Goal: Task Accomplishment & Management: Use online tool/utility

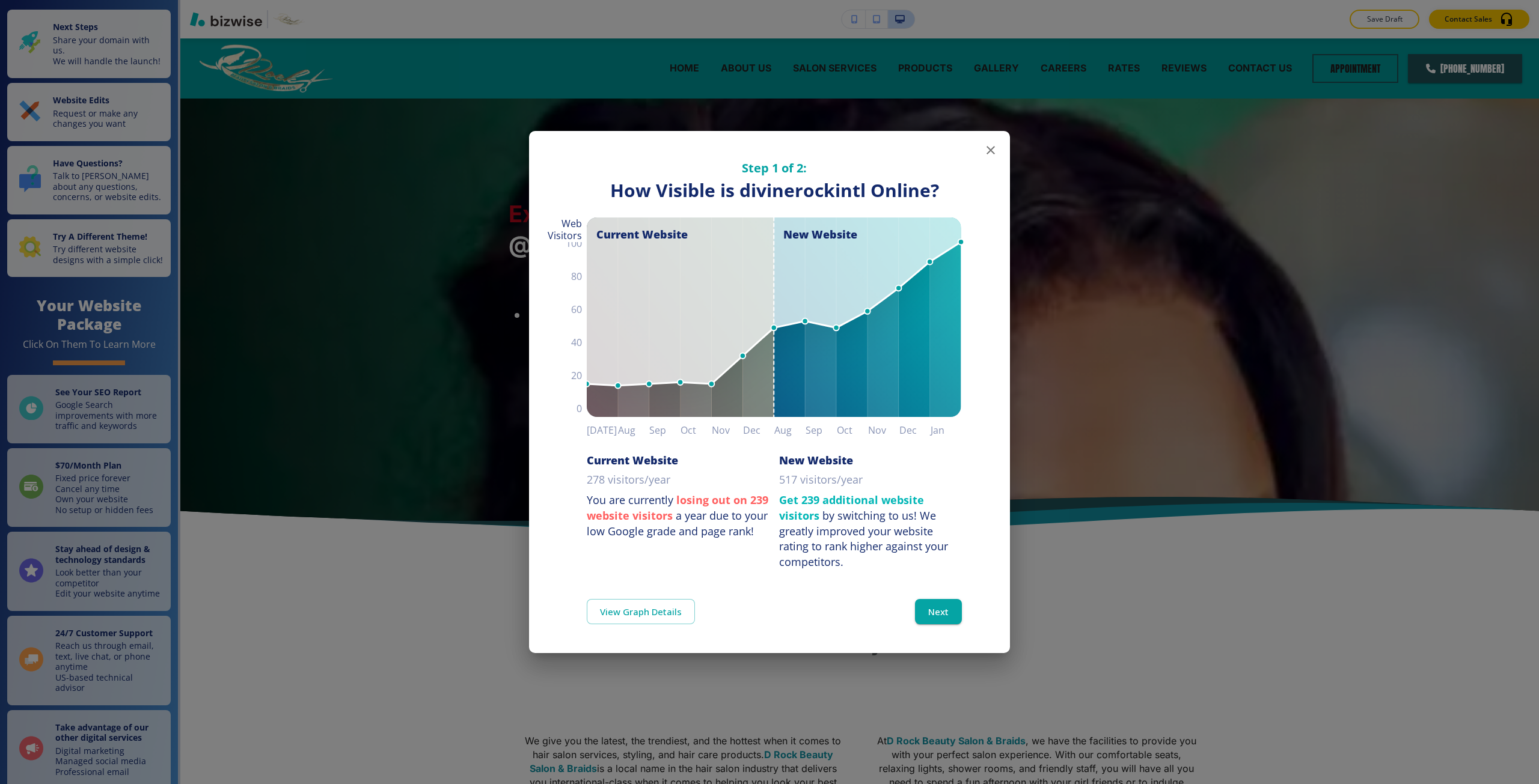
click at [311, 437] on div "Step 1 of 2: How Visible are You Online? How Visible is divinerockintl Online? …" at bounding box center [769, 392] width 1539 height 784
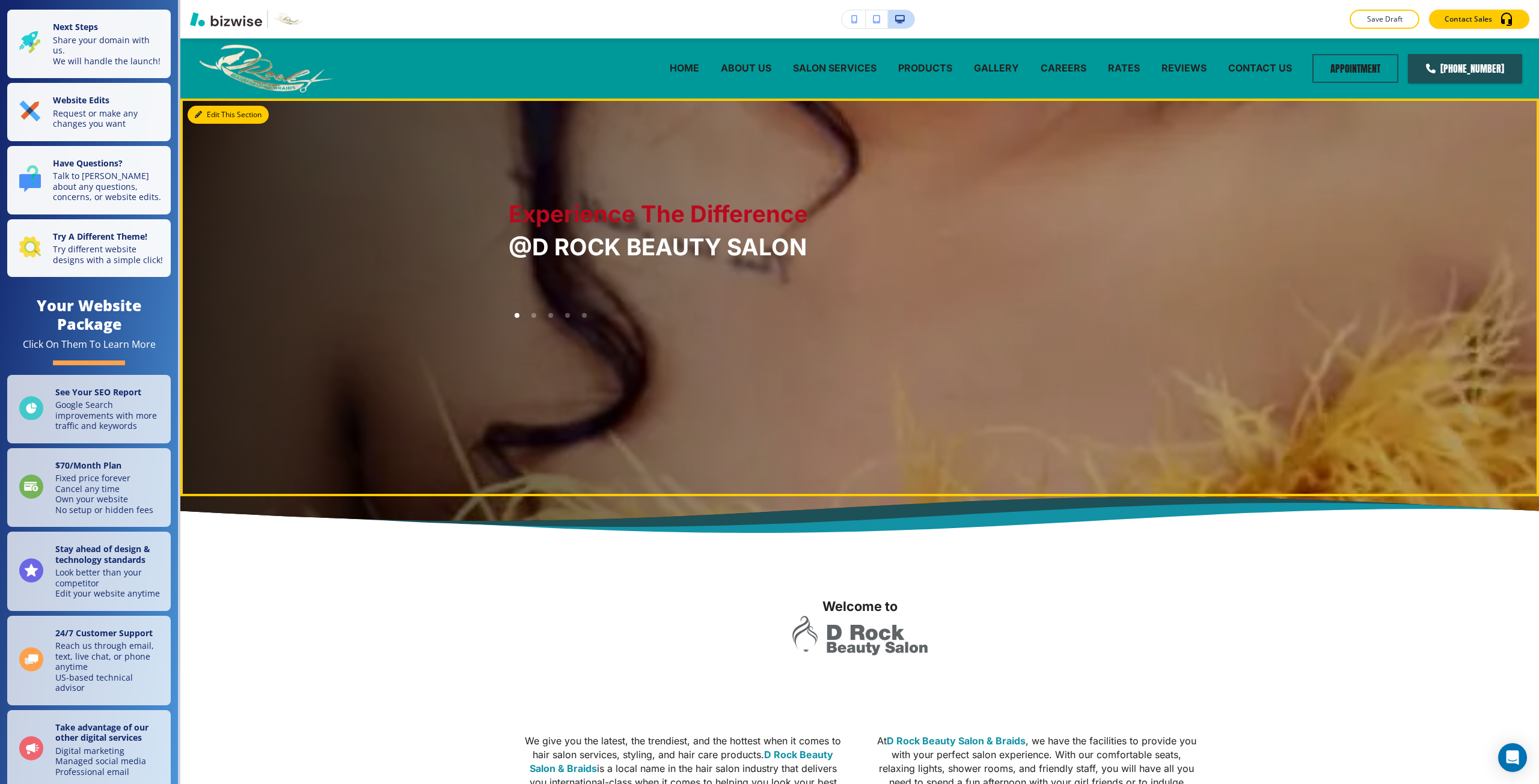
click at [197, 111] on icon "button" at bounding box center [198, 115] width 7 height 7
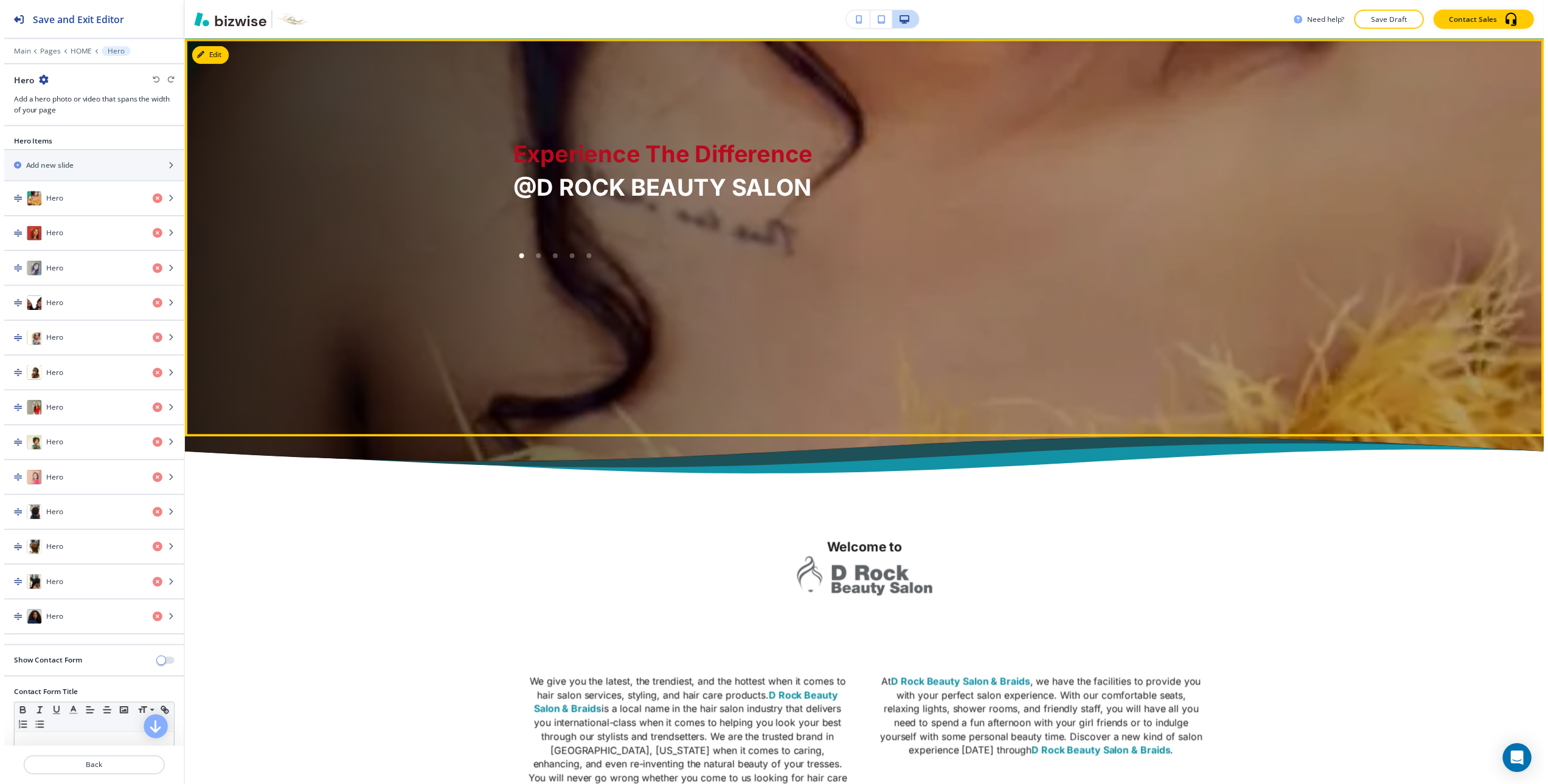
scroll to position [61, 0]
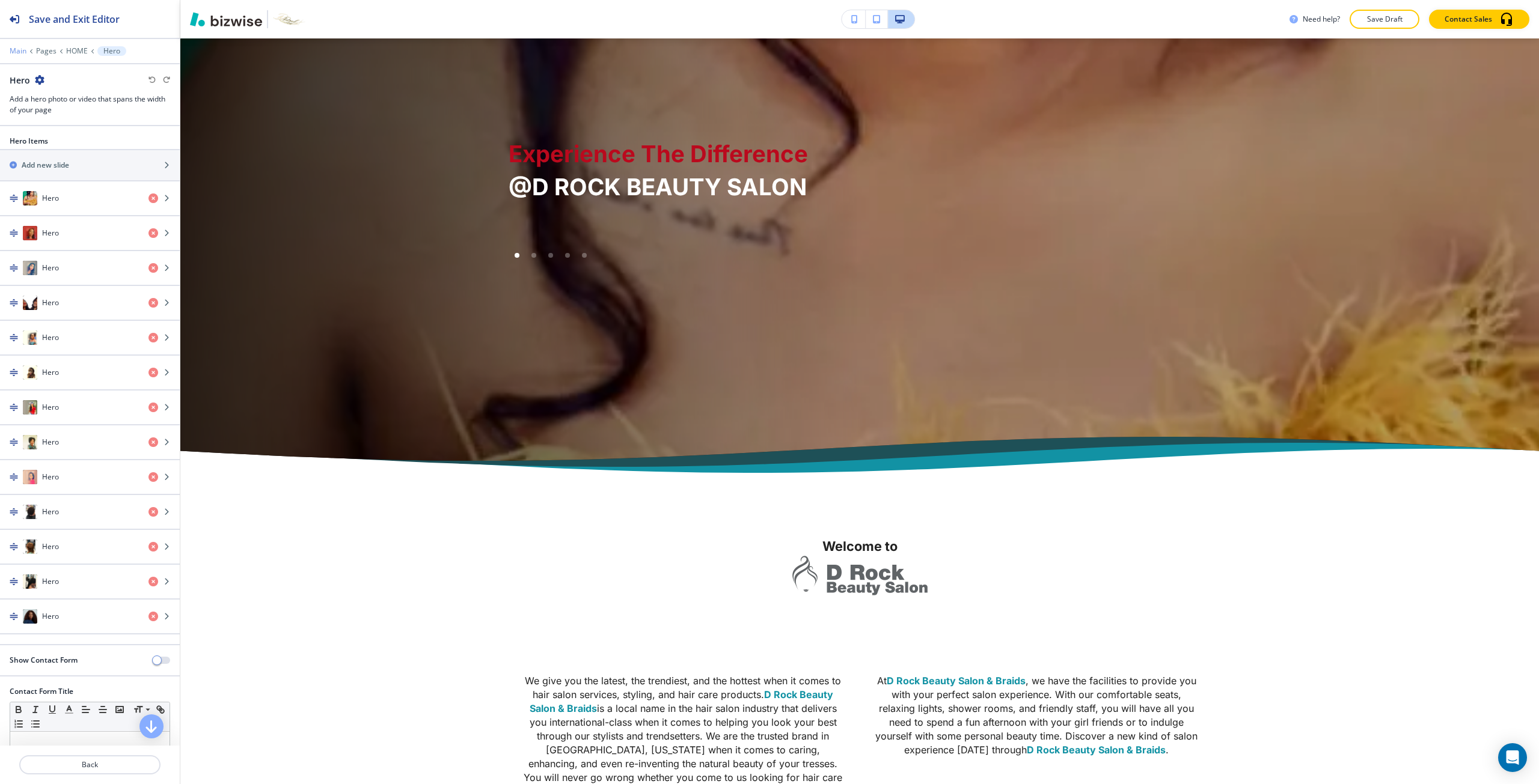
click at [23, 51] on p "Main" at bounding box center [18, 51] width 17 height 9
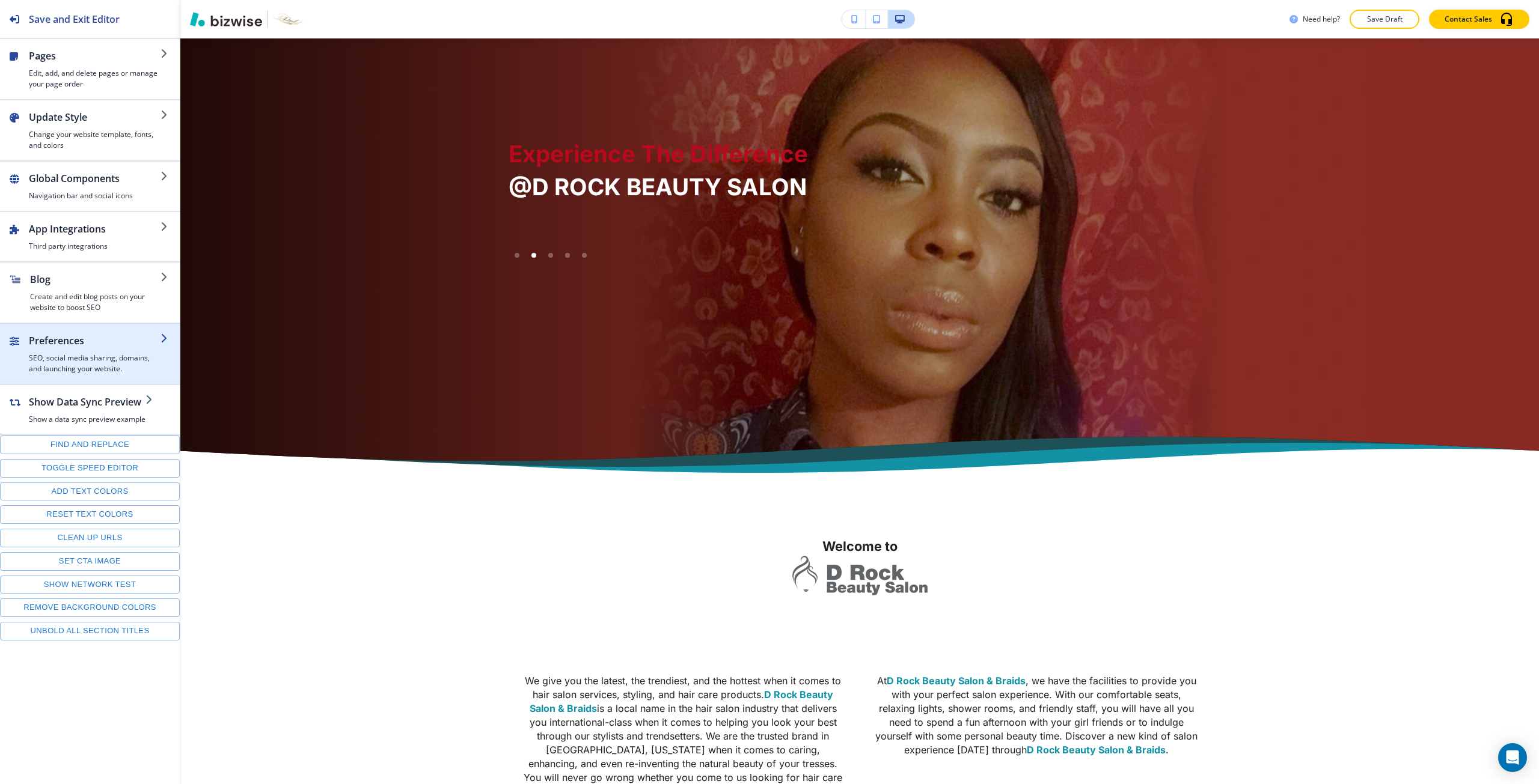
click at [113, 359] on h4 "SEO, social media sharing, domains, and launching your website." at bounding box center [95, 363] width 132 height 22
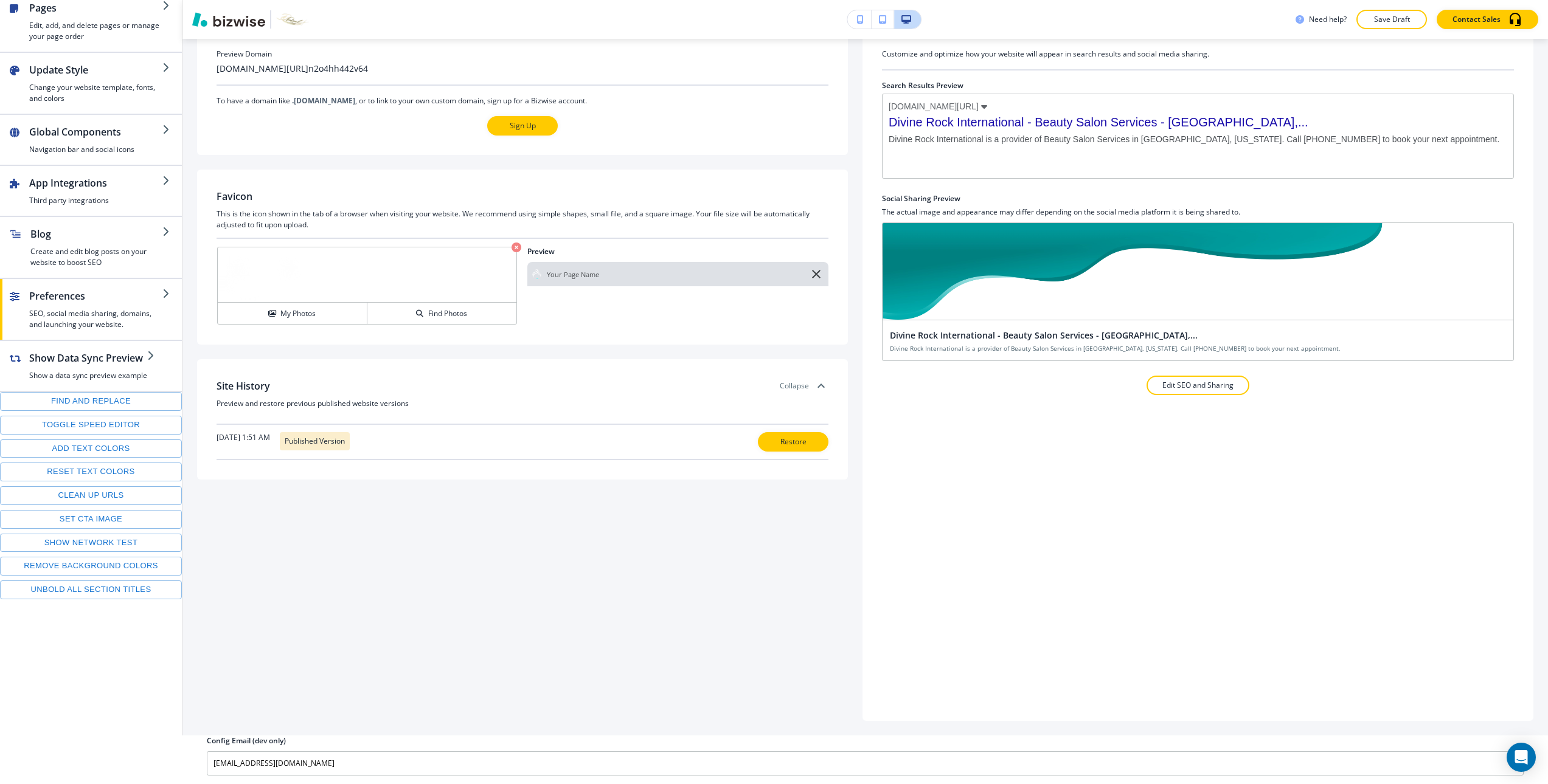
scroll to position [50, 0]
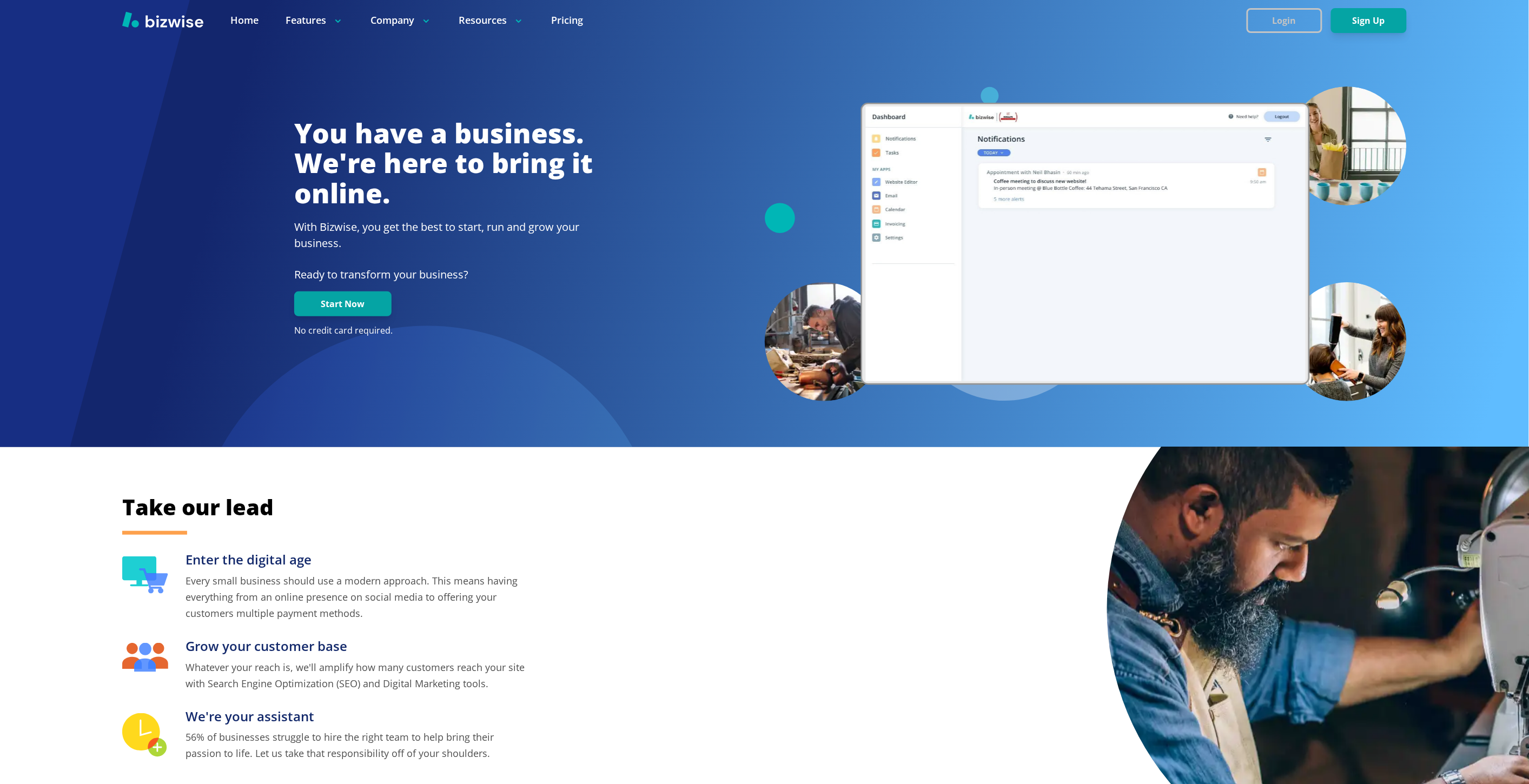
click at [1264, 18] on button "Login" at bounding box center [1284, 21] width 76 height 25
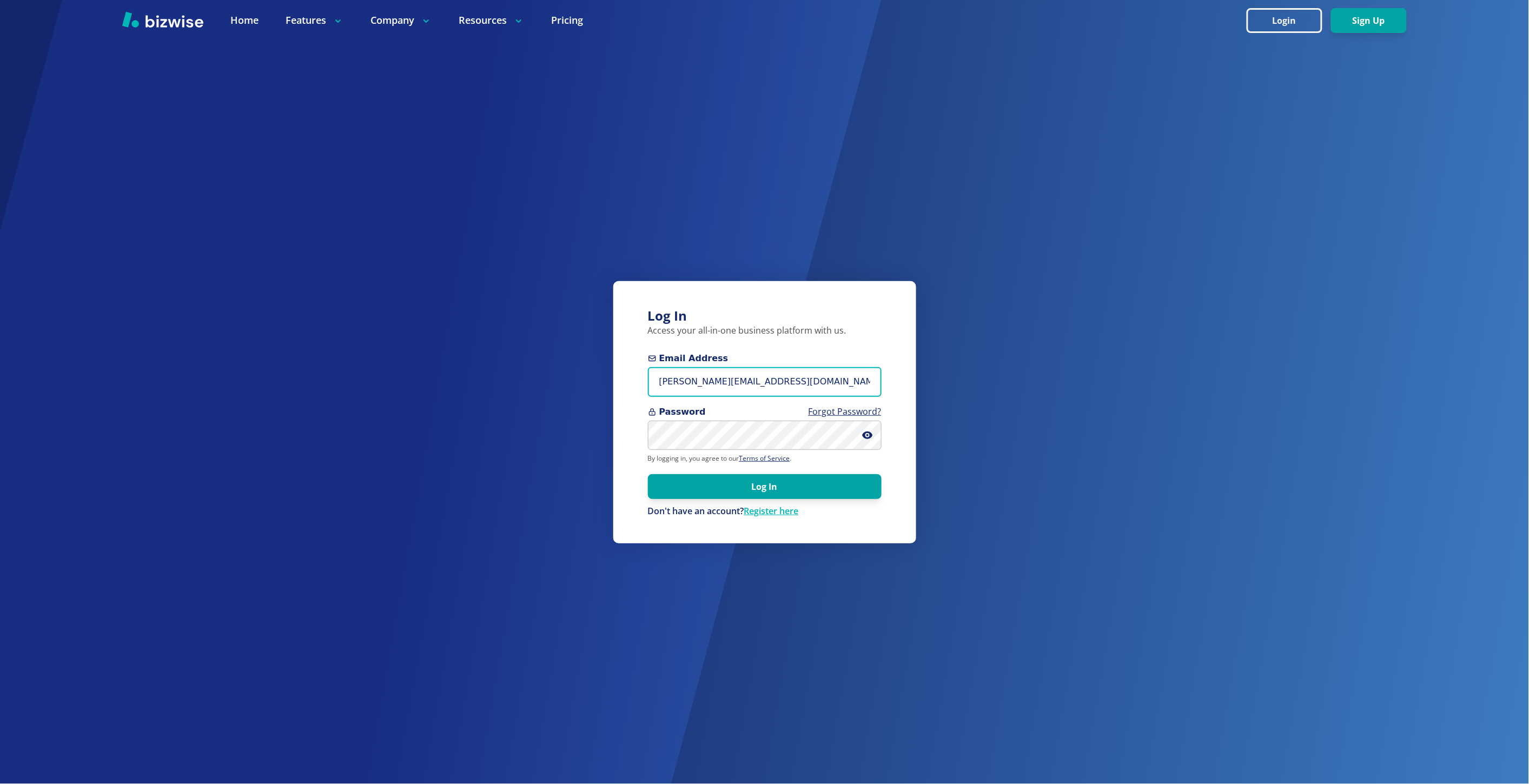
click at [775, 385] on input "marie@bizwise.com" at bounding box center [765, 382] width 234 height 30
paste input "johnscompletelawn@gmail"
type input "johnscompletelawn@gmail.com"
click at [648, 474] on button "Log In" at bounding box center [765, 486] width 234 height 25
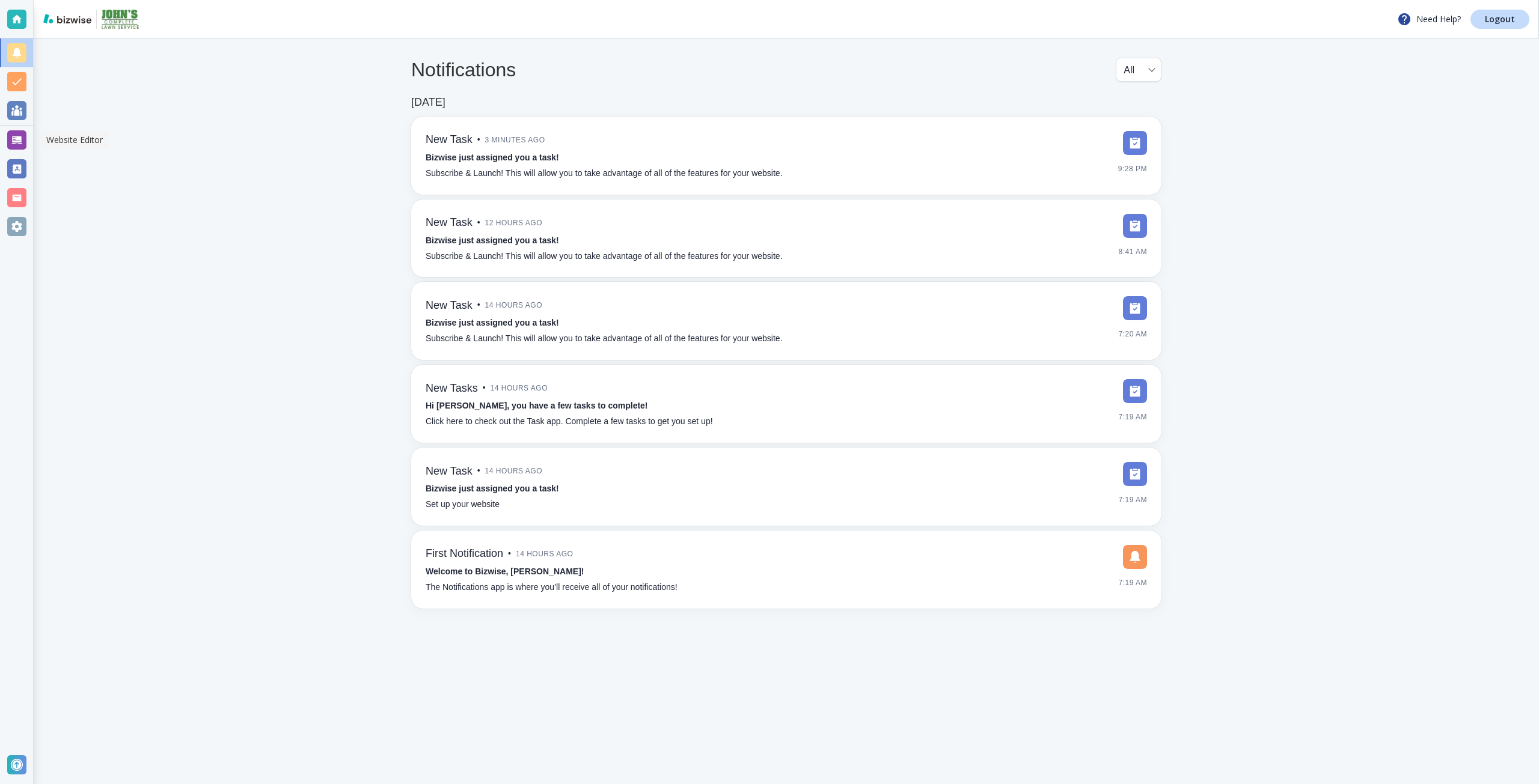
click at [26, 141] on div at bounding box center [16, 140] width 33 height 29
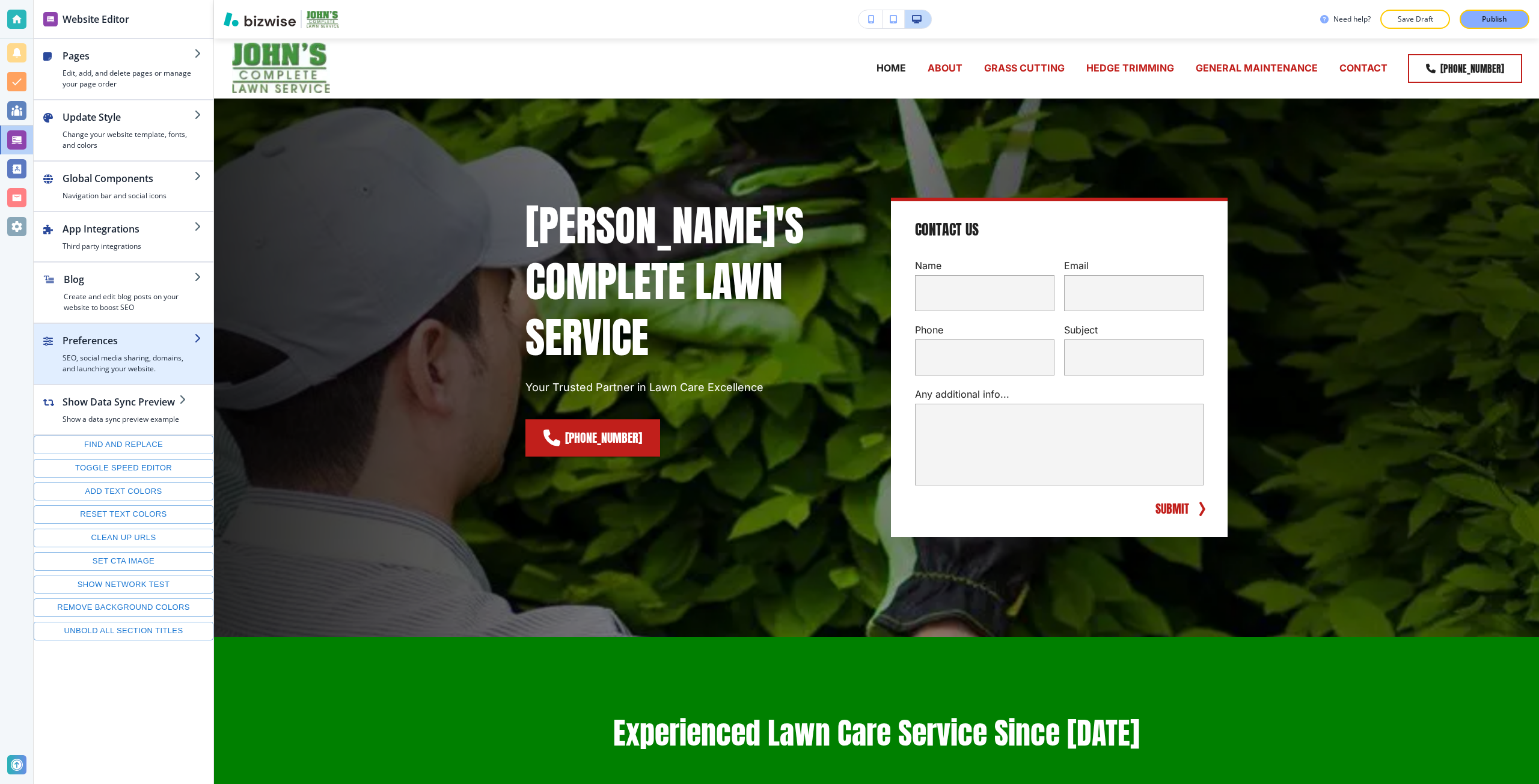
click at [143, 357] on h4 "SEO, social media sharing, domains, and launching your website." at bounding box center [129, 363] width 132 height 22
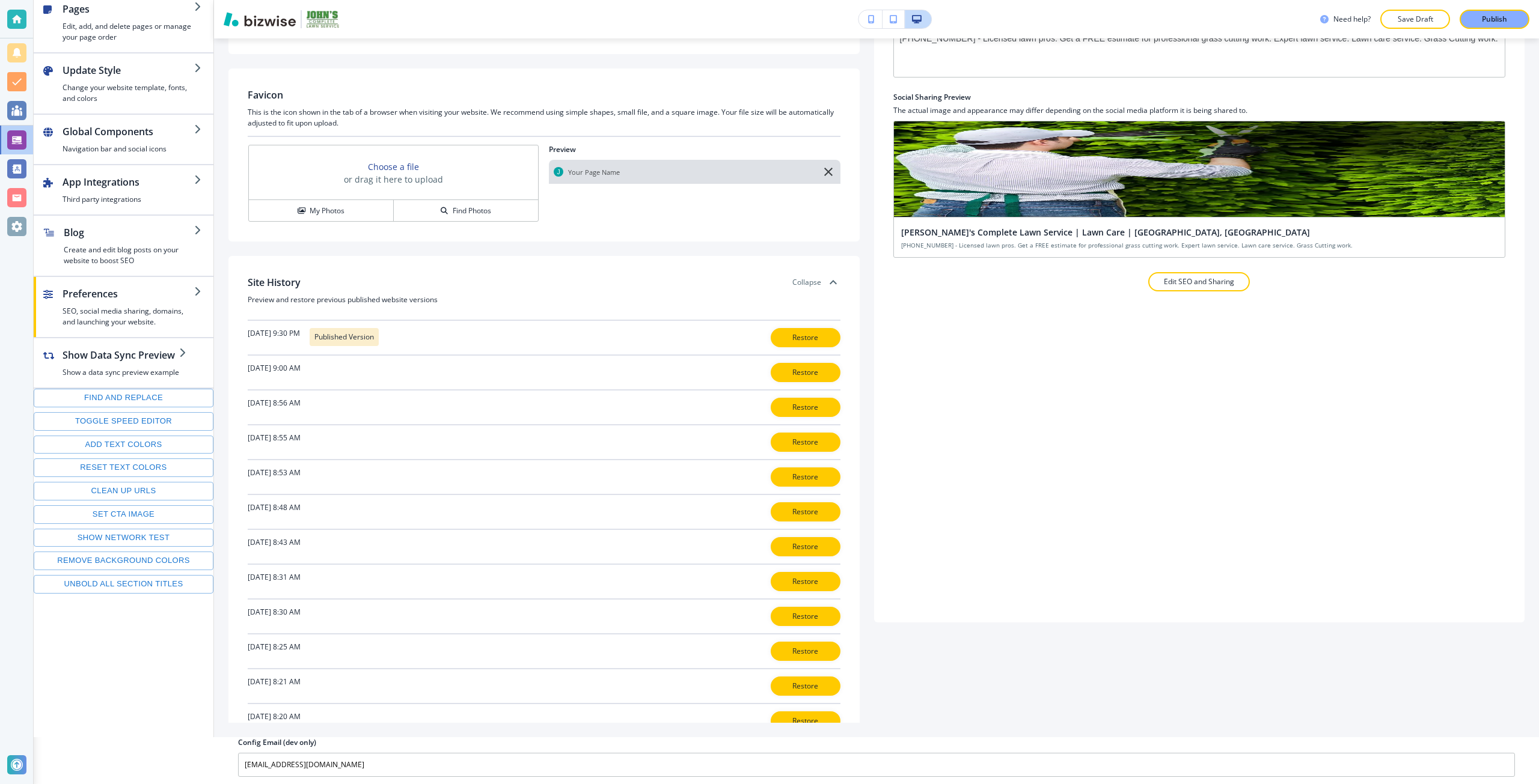
scroll to position [49, 0]
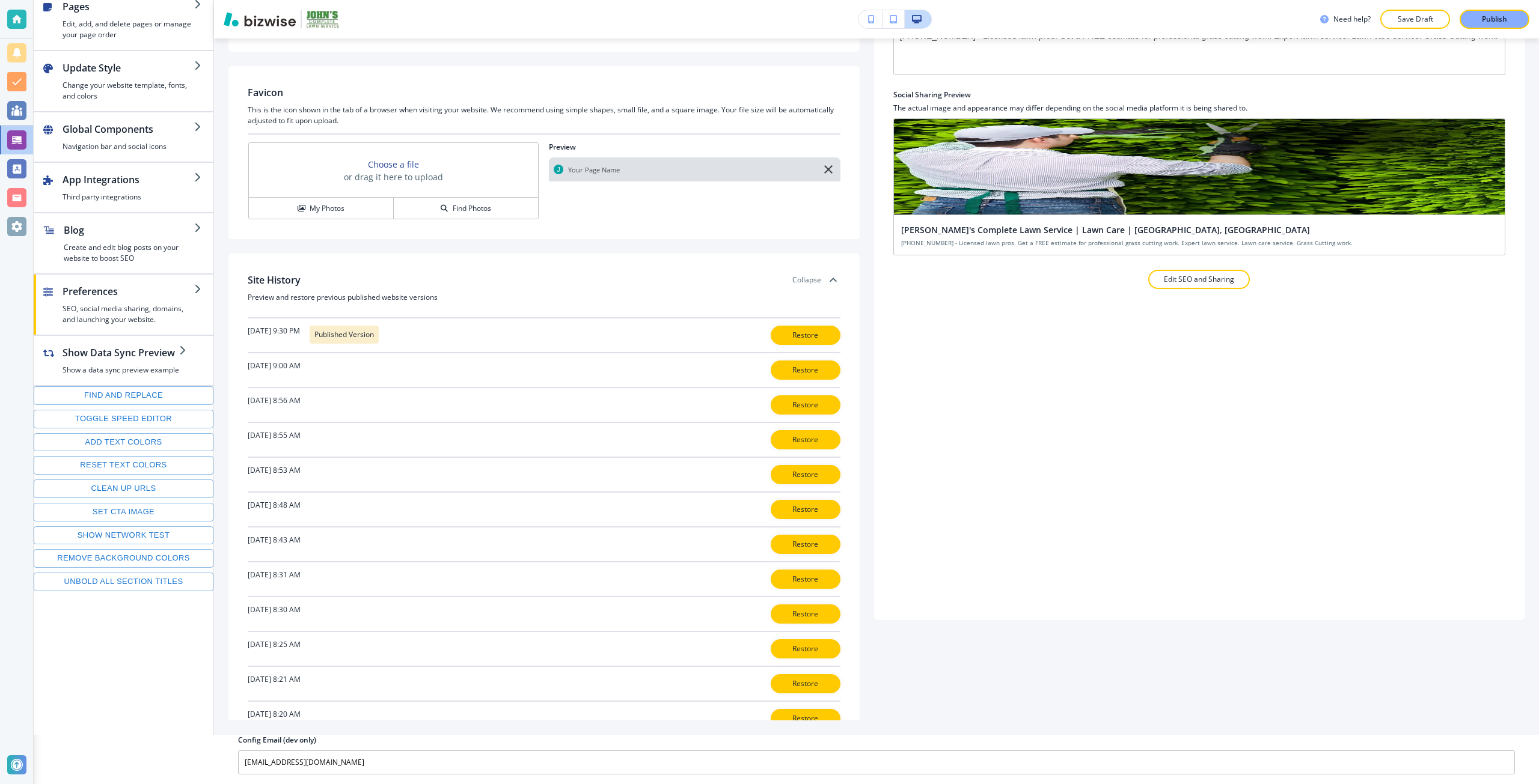
click at [270, 735] on h2 "Config Email (dev only)" at bounding box center [277, 740] width 78 height 11
click at [322, 735] on div "Config Email (dev only)" at bounding box center [876, 740] width 1276 height 11
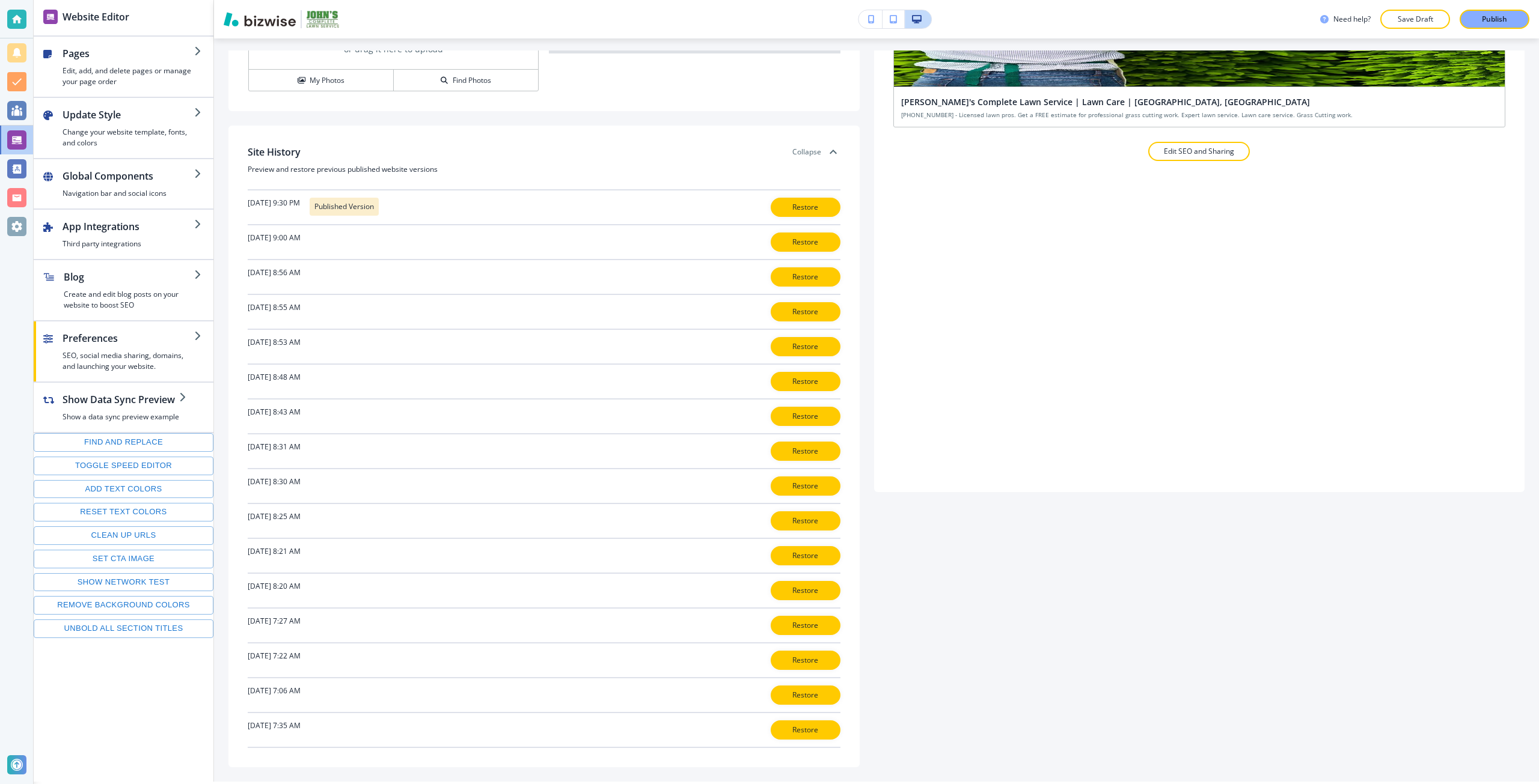
scroll to position [0, 0]
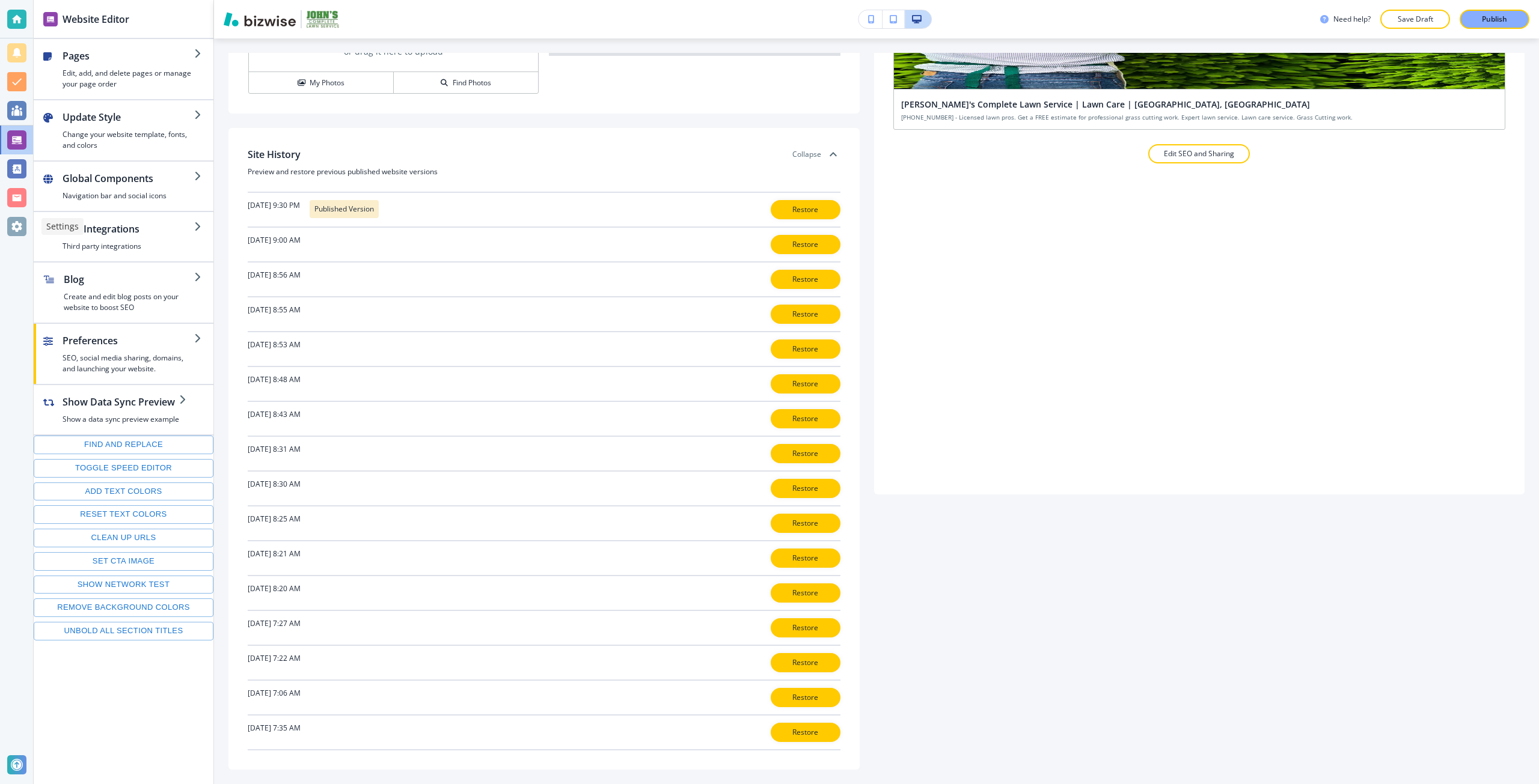
click at [22, 224] on div at bounding box center [16, 226] width 19 height 19
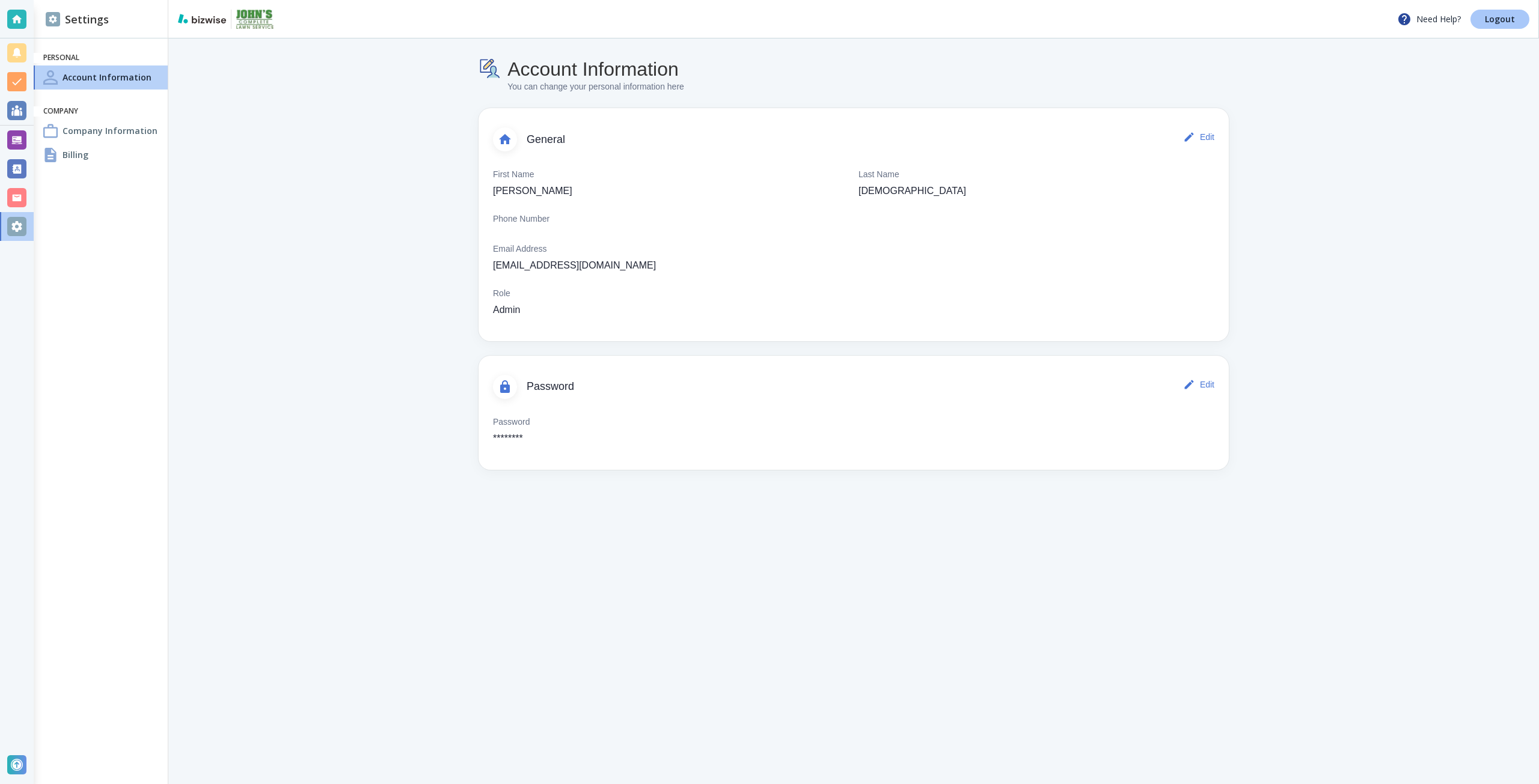
click at [1486, 25] on link "Logout" at bounding box center [1499, 19] width 59 height 19
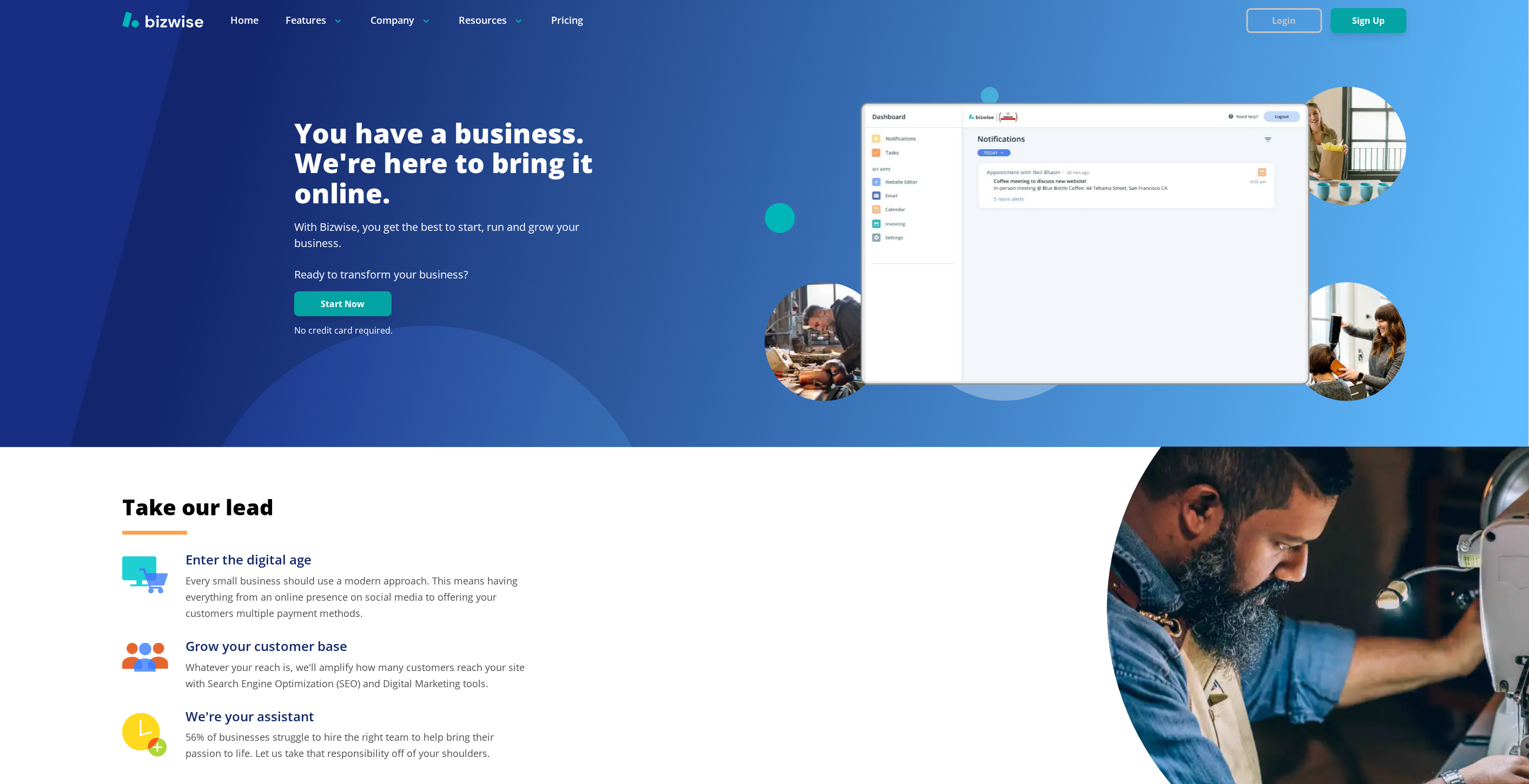
click at [1317, 22] on button "Login" at bounding box center [1284, 21] width 76 height 25
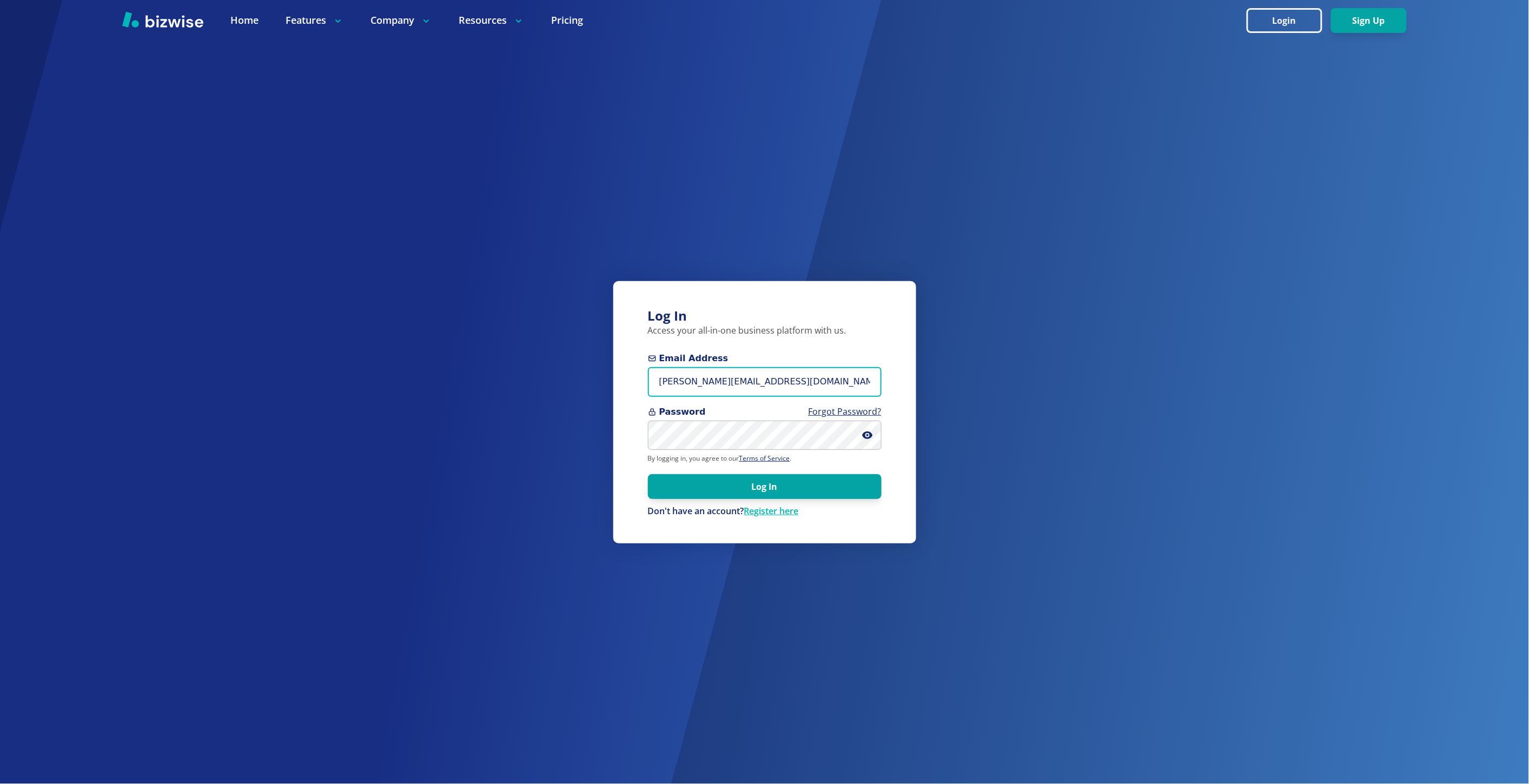
click at [691, 387] on input "marie@bizwise.com" at bounding box center [765, 382] width 234 height 30
type input "johnscompletelawn@gmail.com"
click at [671, 482] on button "Log In" at bounding box center [765, 486] width 234 height 25
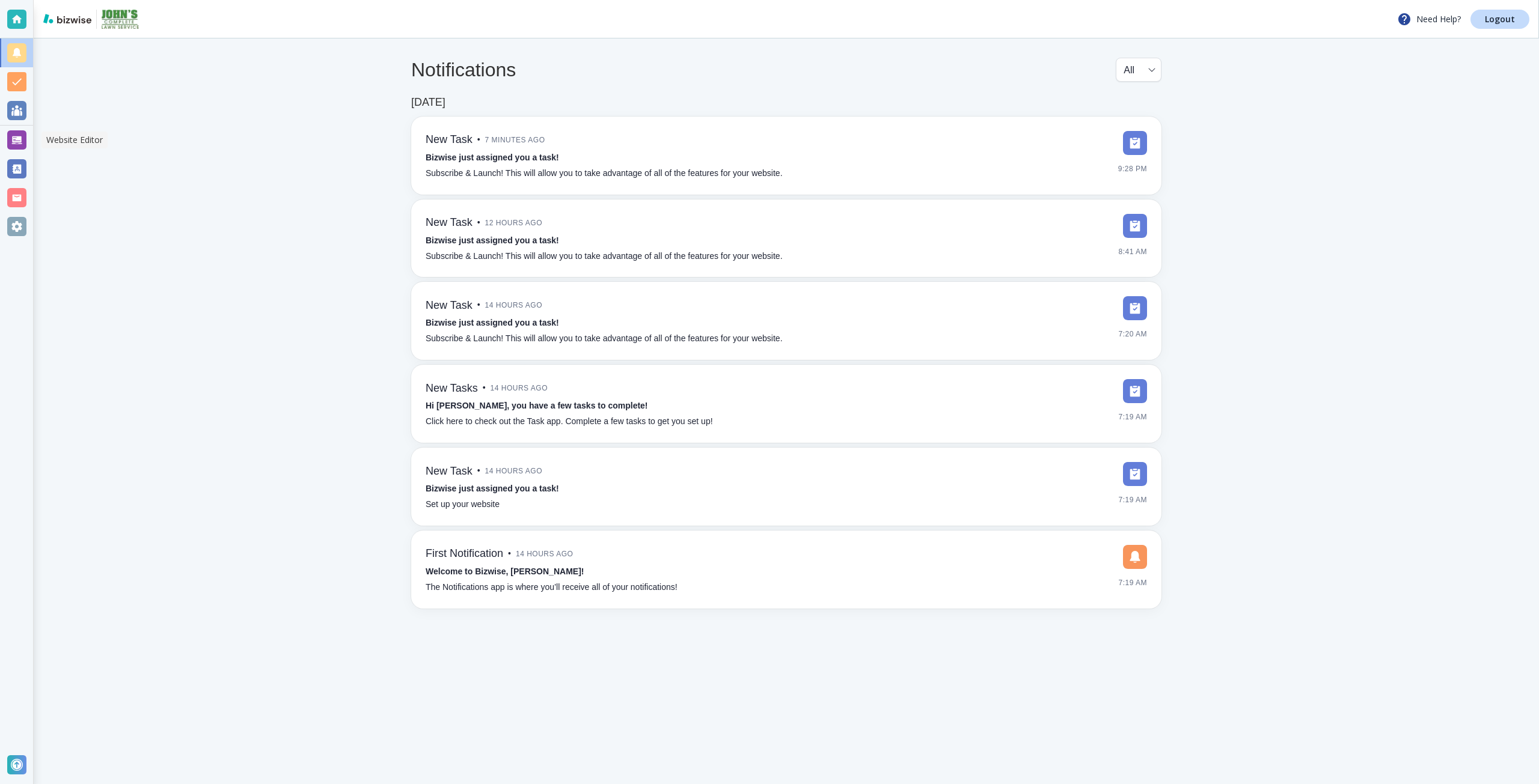
click at [16, 130] on div at bounding box center [16, 140] width 33 height 29
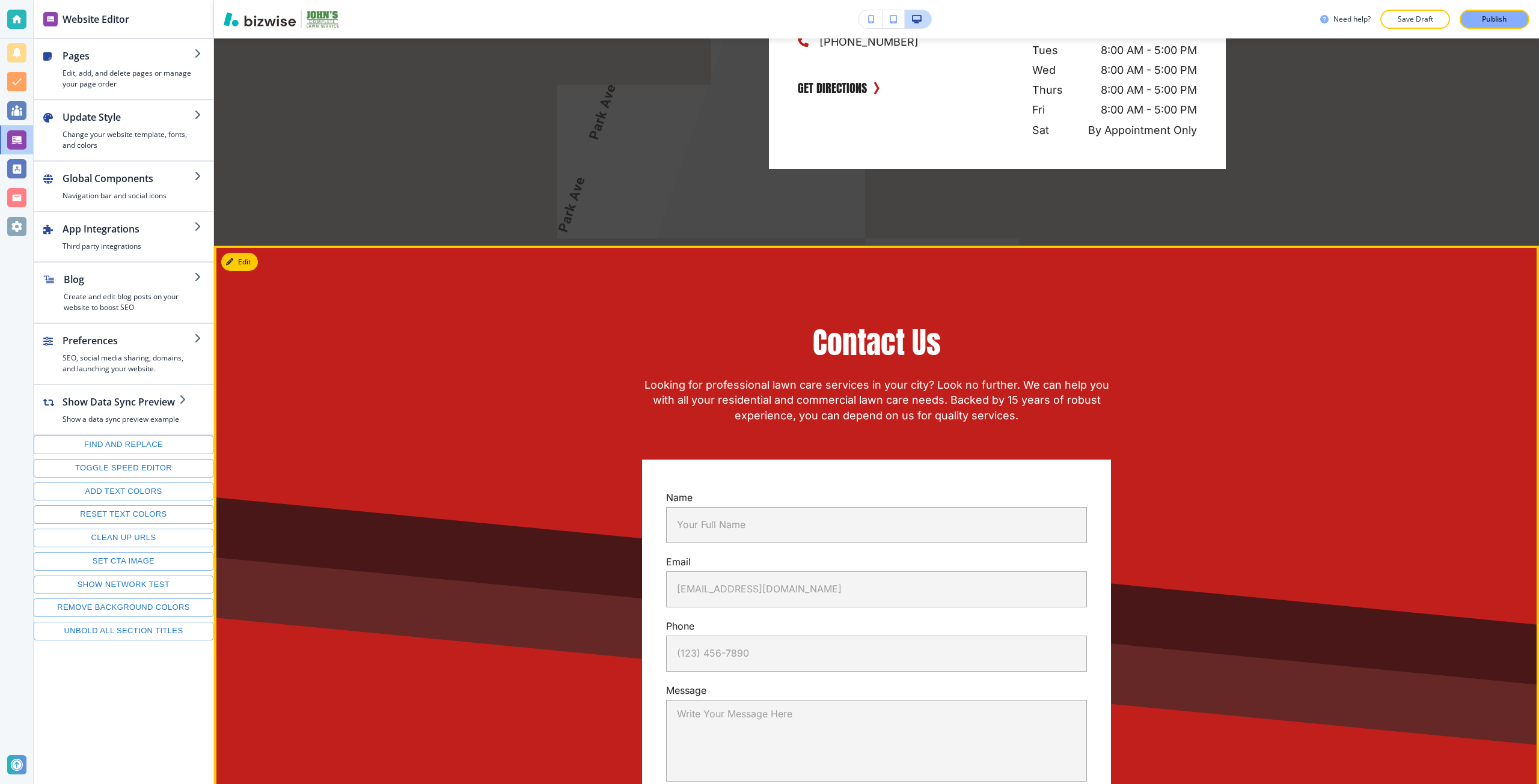
scroll to position [3344, 0]
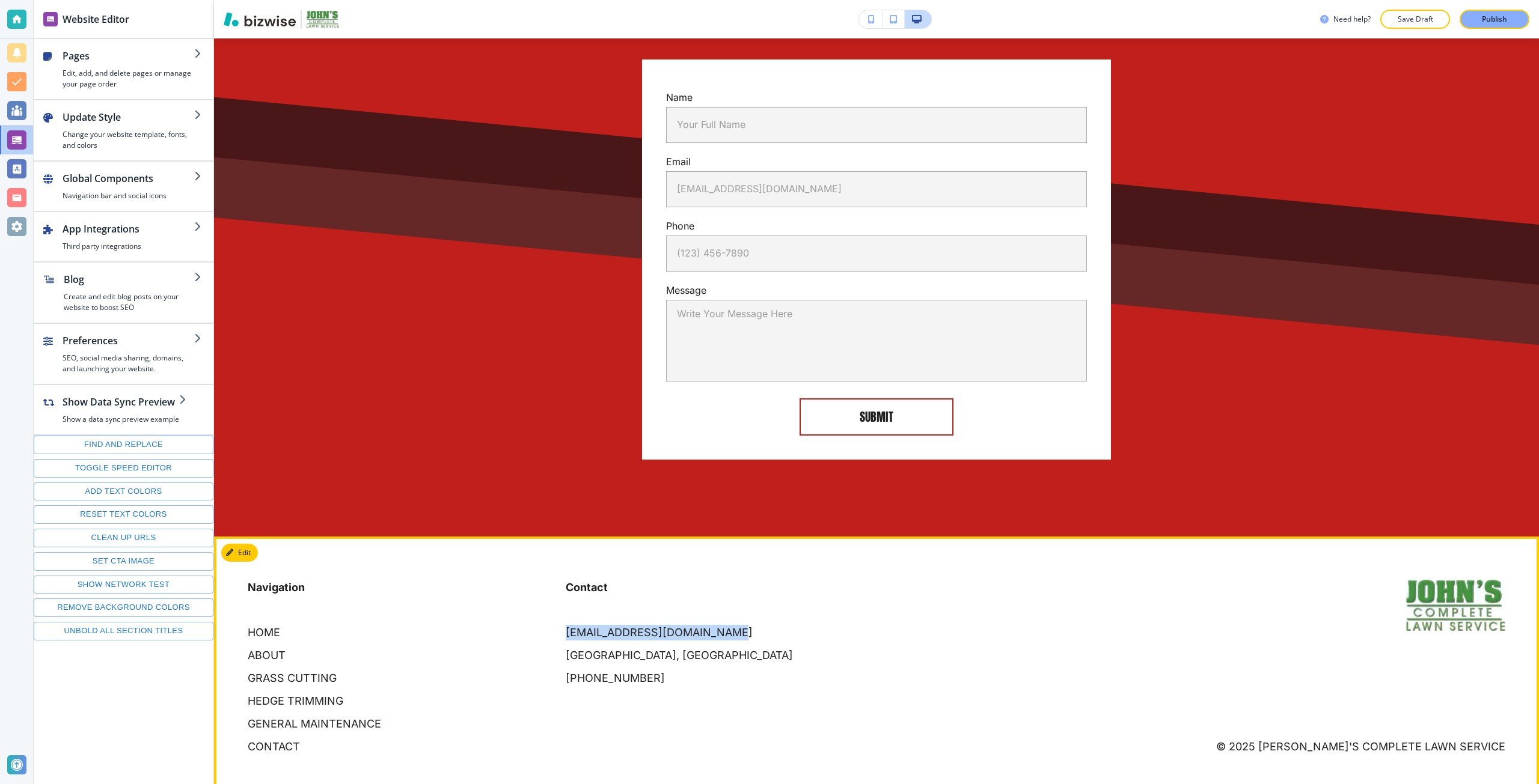
drag, startPoint x: 732, startPoint y: 613, endPoint x: 551, endPoint y: 615, distance: 181.0
click at [551, 615] on div "Contact johnscompletelawn@gmail.com Bluff Park, Hoover, AL 35226, USA (205) 612…" at bounding box center [710, 621] width 318 height 131
copy p "johnscompletelawn@gmail.com"
click at [518, 556] on div "Navigation HOME ABOUT GRASS CUTTING HEDGE TRIMMING GENERAL MAINTENANCE CONTACT" at bounding box center [393, 655] width 318 height 198
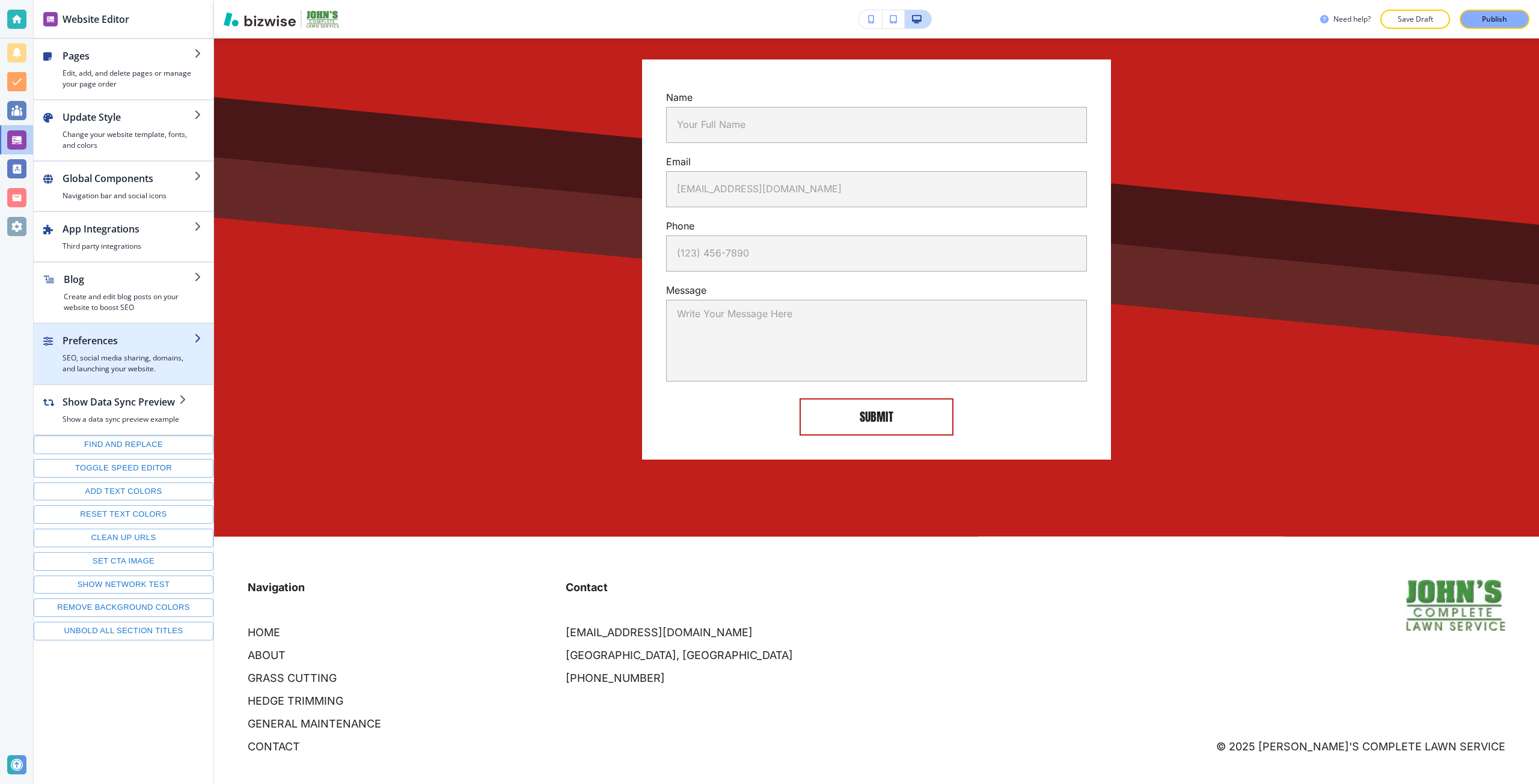
click at [174, 351] on div "button" at bounding box center [129, 350] width 132 height 5
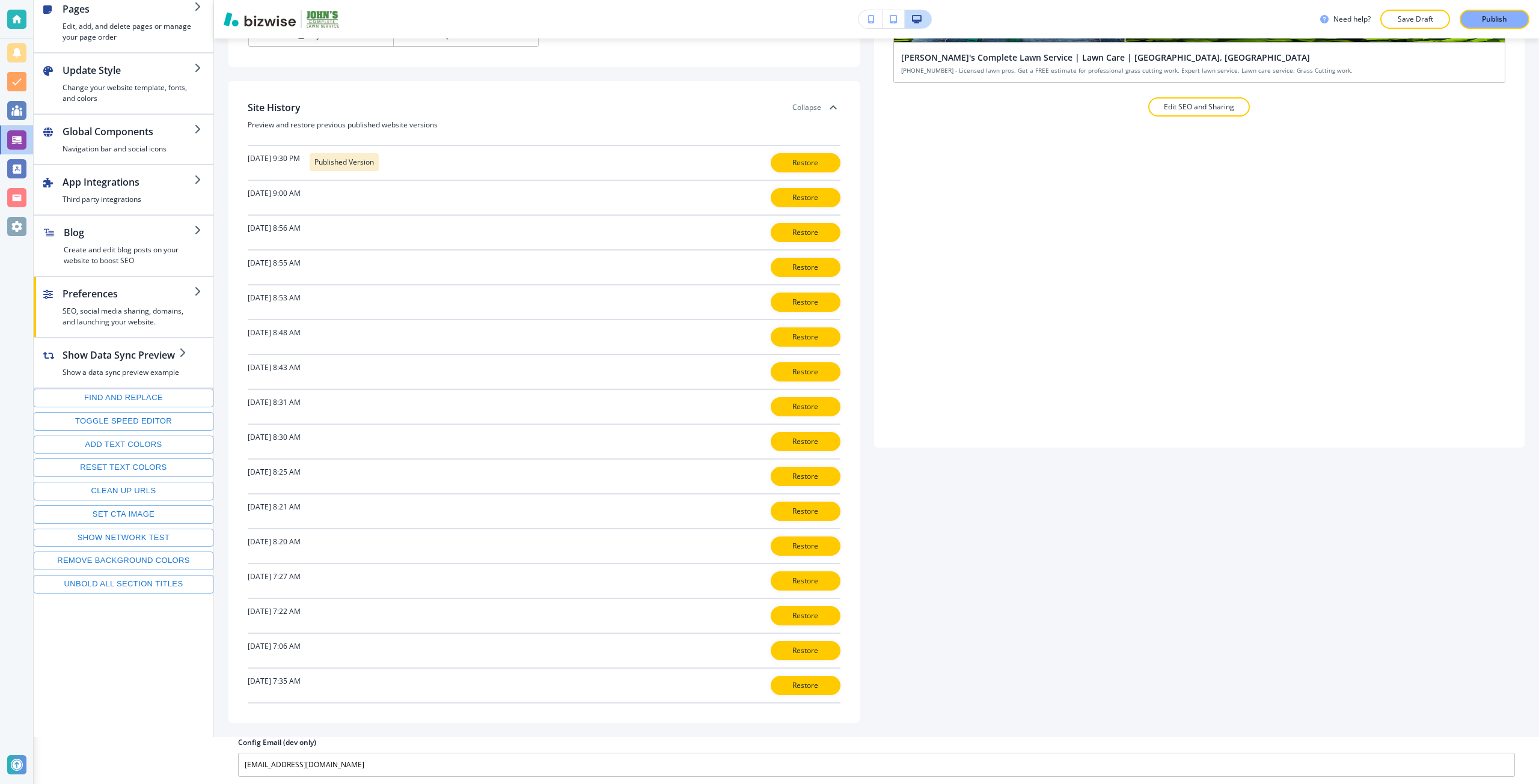
scroll to position [49, 0]
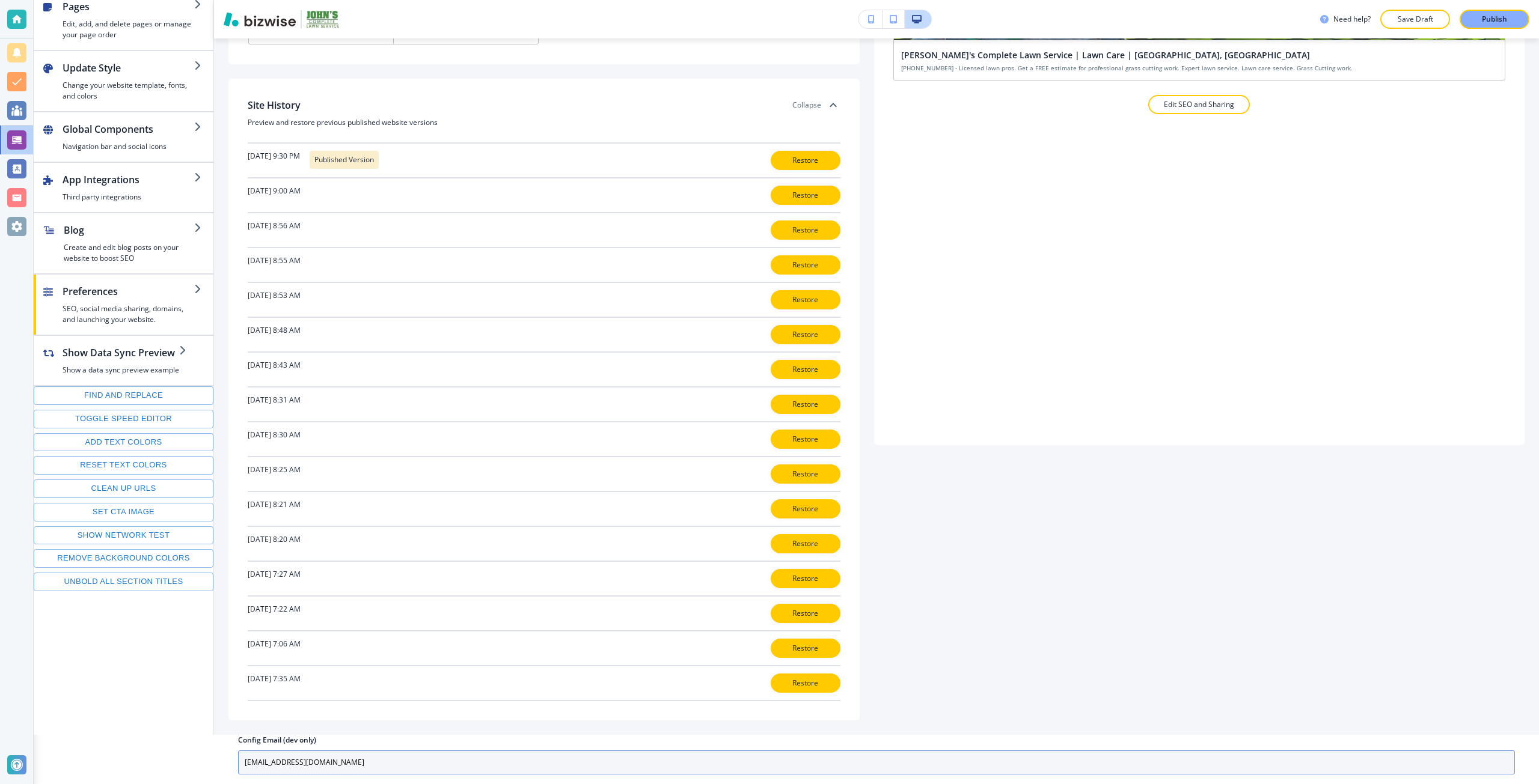
click at [342, 754] on input "placeholder@bizwise.com" at bounding box center [876, 762] width 1276 height 24
paste input "johnscompletelawn@gmail"
type input "johnscompletelawn@gmail.com"
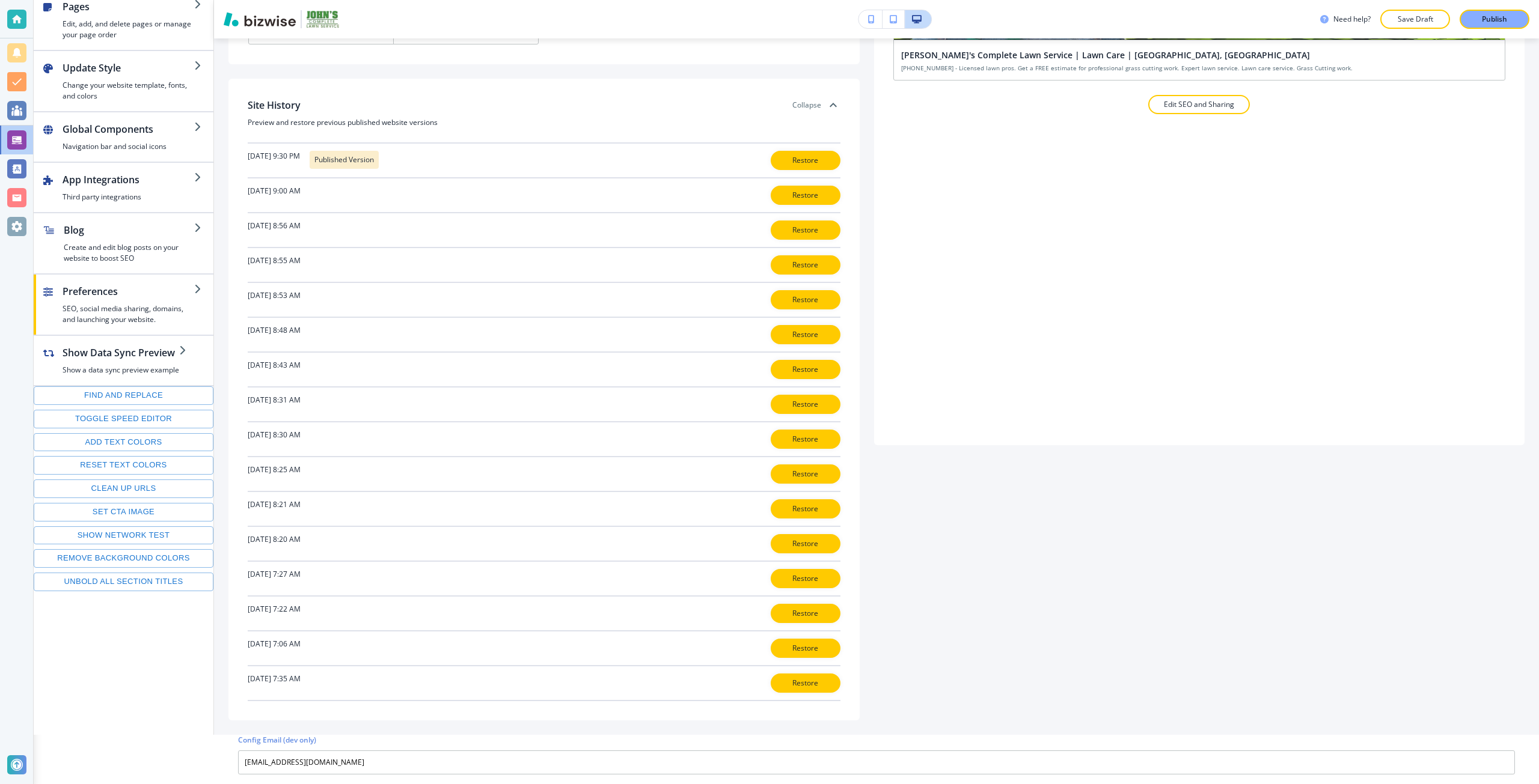
click at [991, 653] on div "Domains Free Bizwise Domain johnslawnservicebirmingham.bizwise.com EDIT Add a c…" at bounding box center [876, 361] width 1296 height 717
click at [1472, 26] on button "Publish" at bounding box center [1494, 19] width 70 height 19
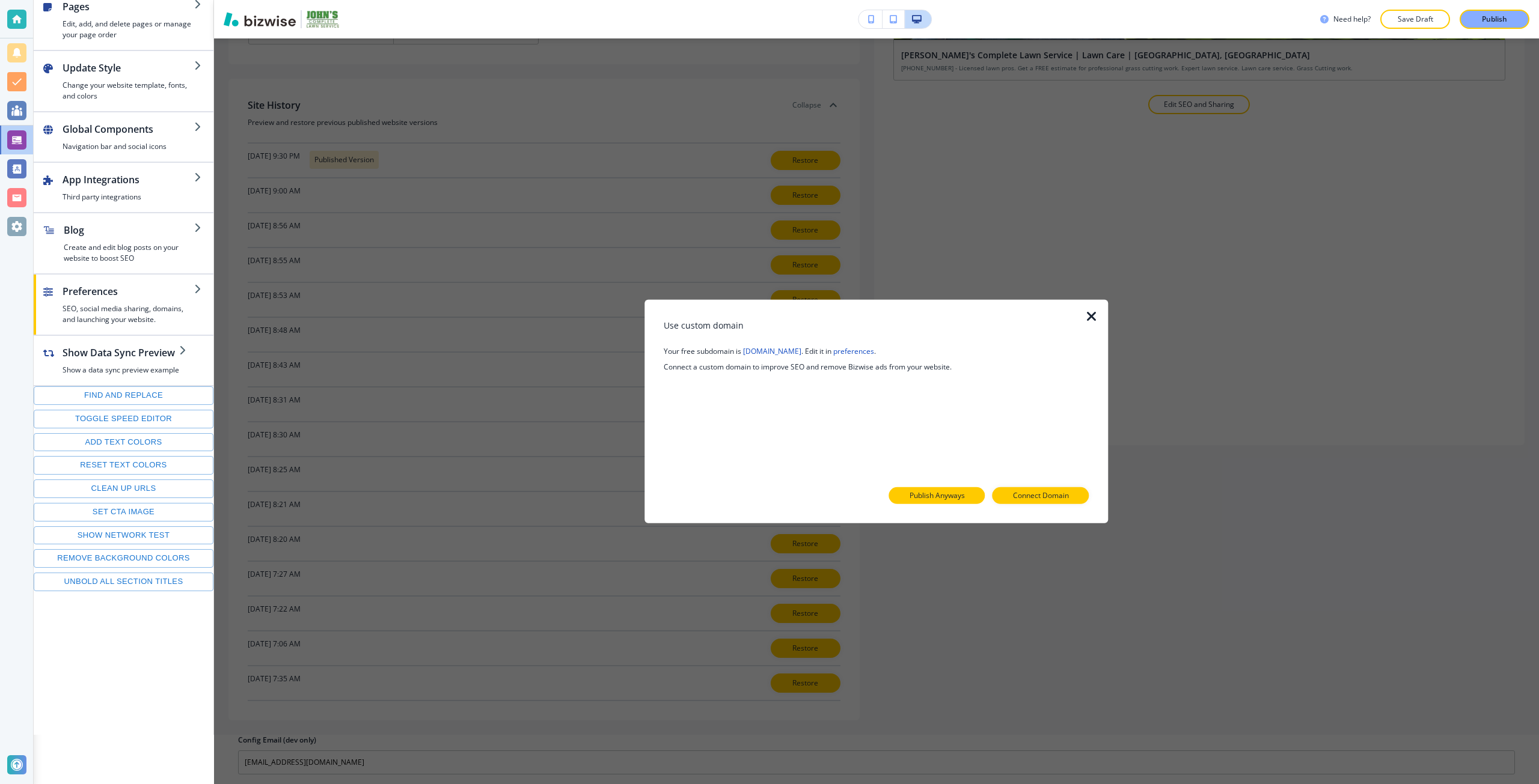
click at [952, 496] on p "Publish Anyways" at bounding box center [937, 496] width 55 height 11
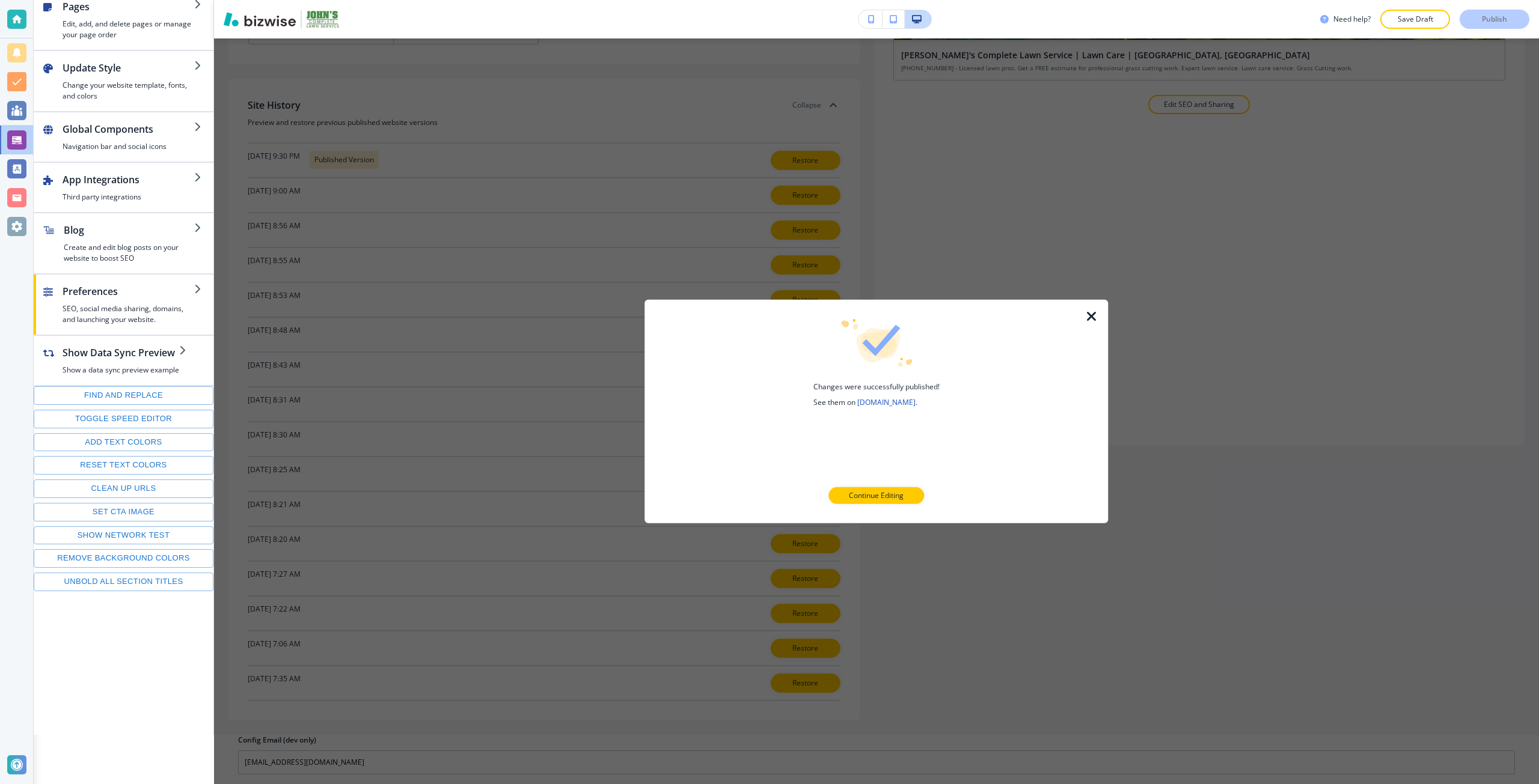
click at [1091, 309] on icon "button" at bounding box center [1092, 316] width 15 height 15
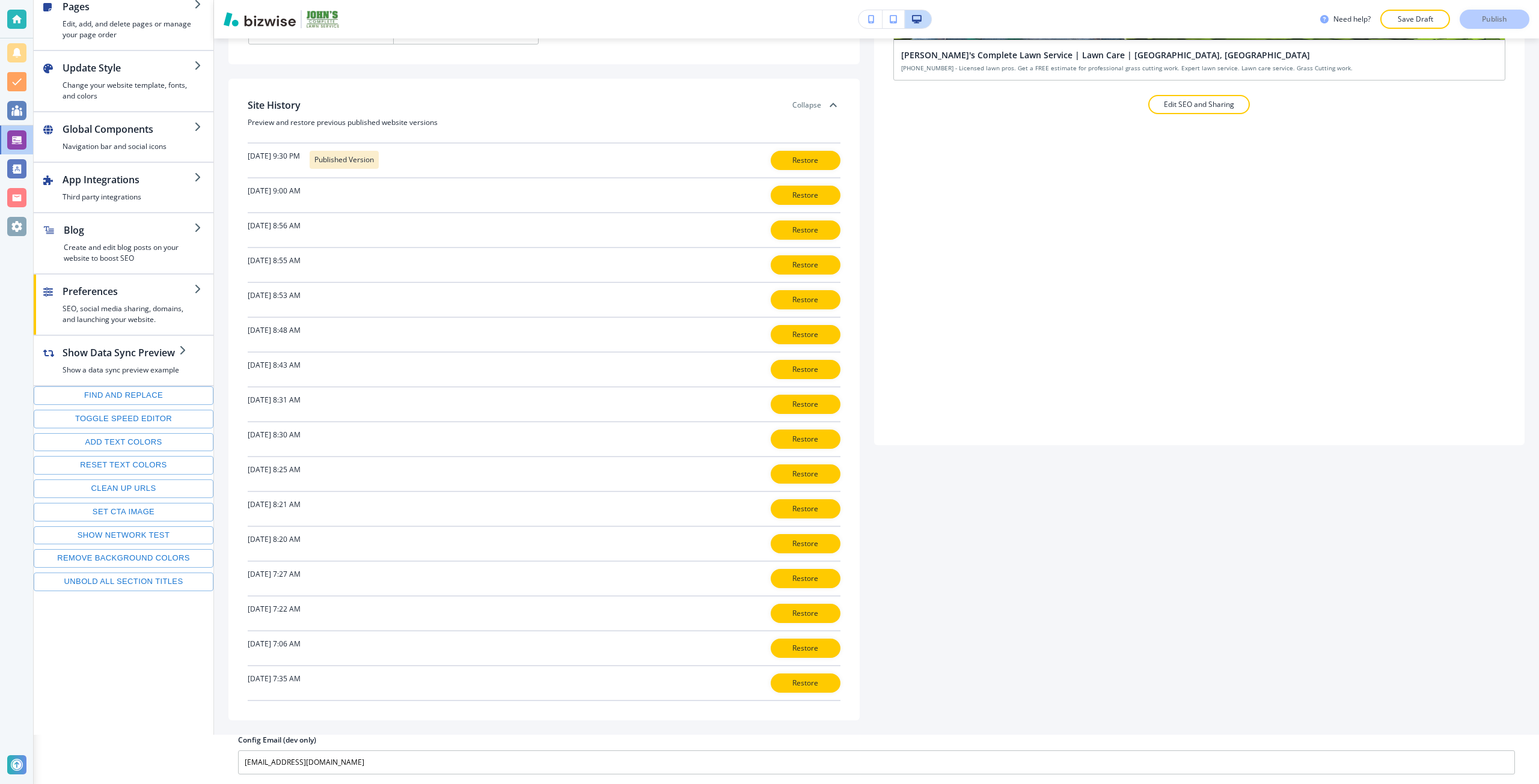
click at [1082, 304] on div "SEO and Social Media Sharing Customize and optimize how your website will appea…" at bounding box center [1199, 86] width 650 height 717
click at [17, 225] on div at bounding box center [16, 226] width 19 height 19
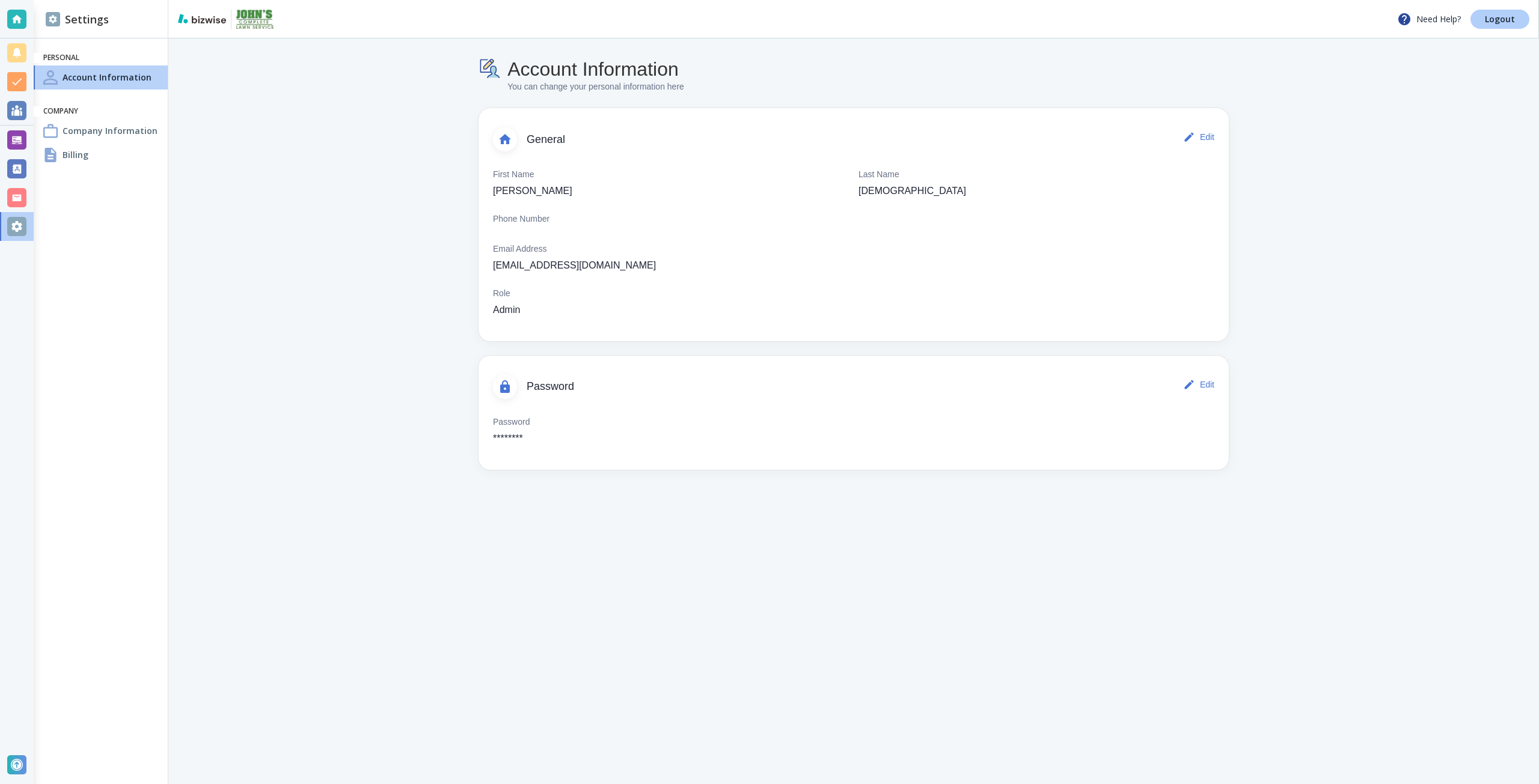
click at [1486, 30] on div "Need Help? Logout" at bounding box center [854, 19] width 1371 height 38
click at [1495, 19] on p "Logout" at bounding box center [1500, 19] width 30 height 9
